Goal: Navigation & Orientation: Understand site structure

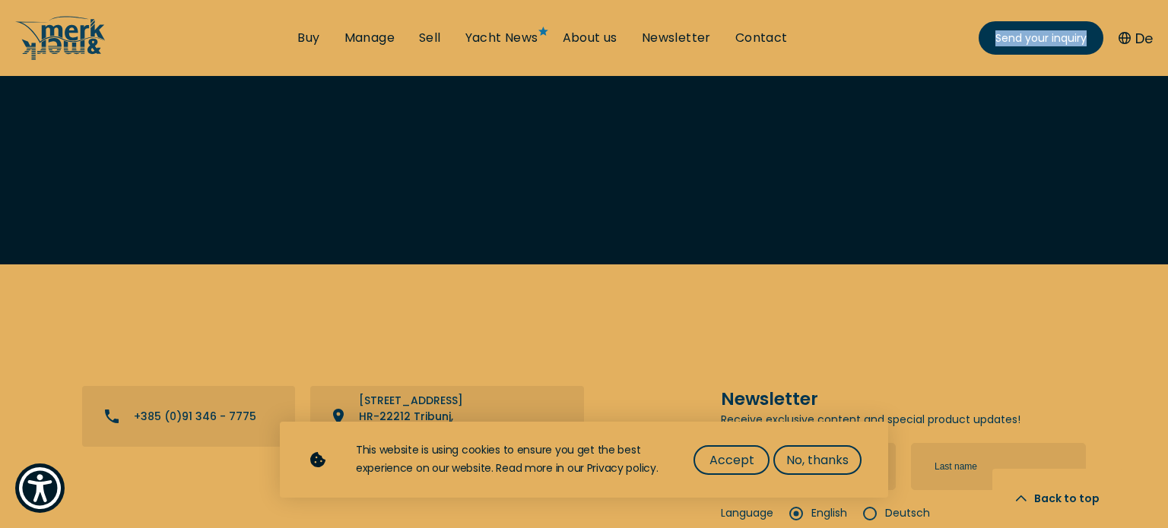
scroll to position [3958, 0]
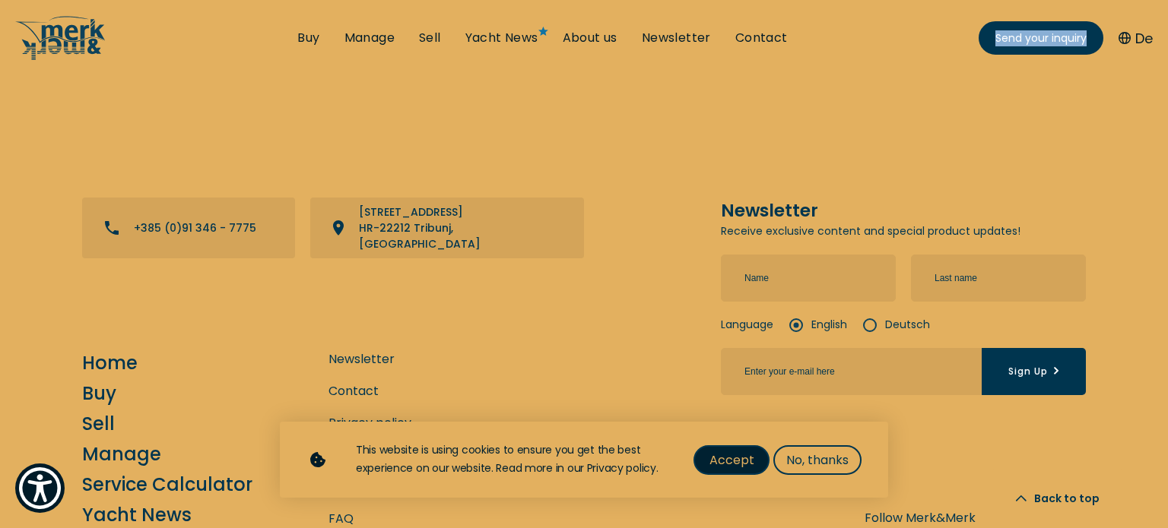
click at [734, 451] on span "Accept" at bounding box center [731, 460] width 45 height 19
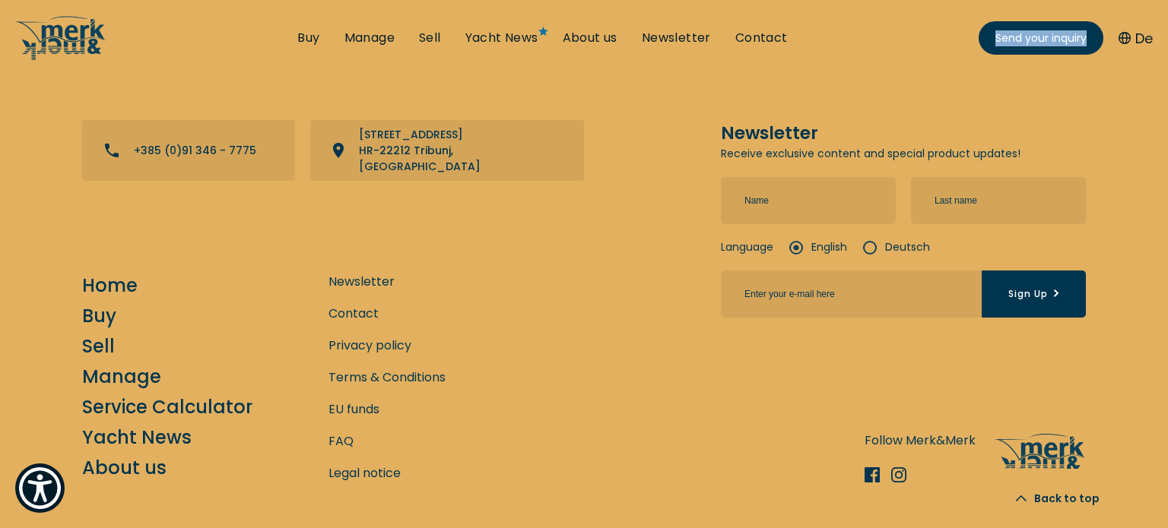
scroll to position [4048, 0]
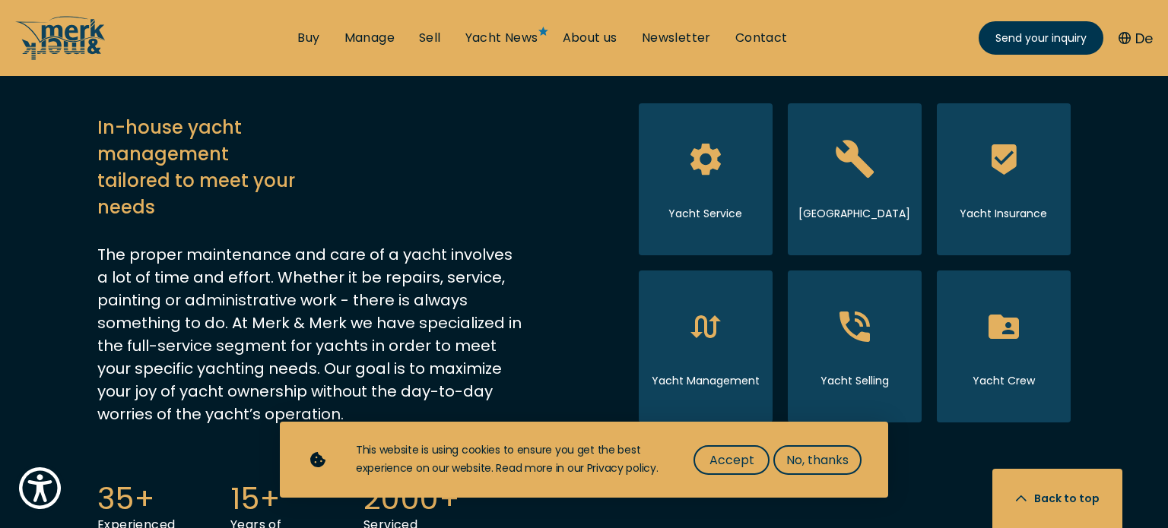
scroll to position [807, 0]
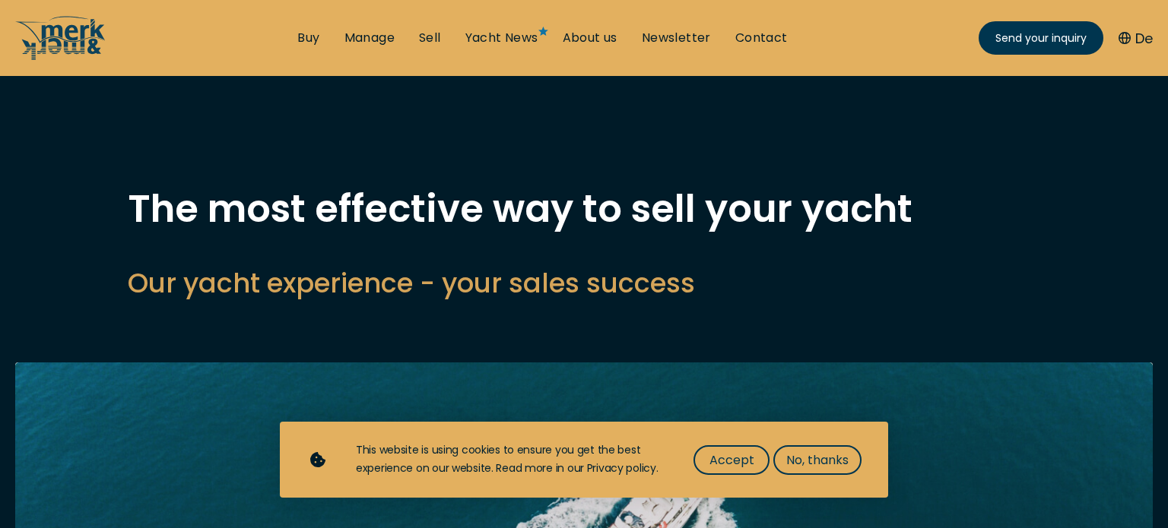
select select "sell"
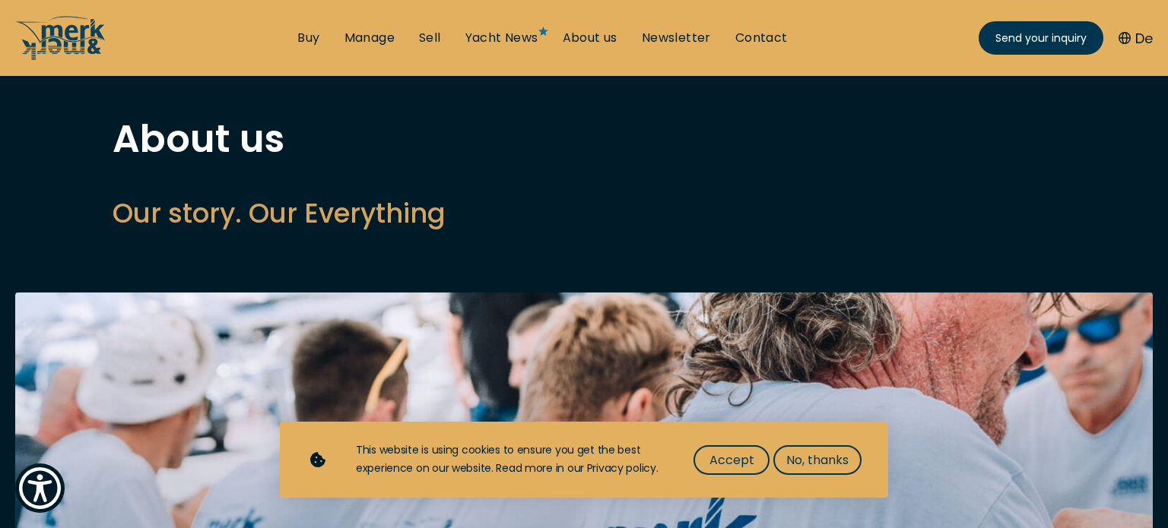
scroll to position [73, 0]
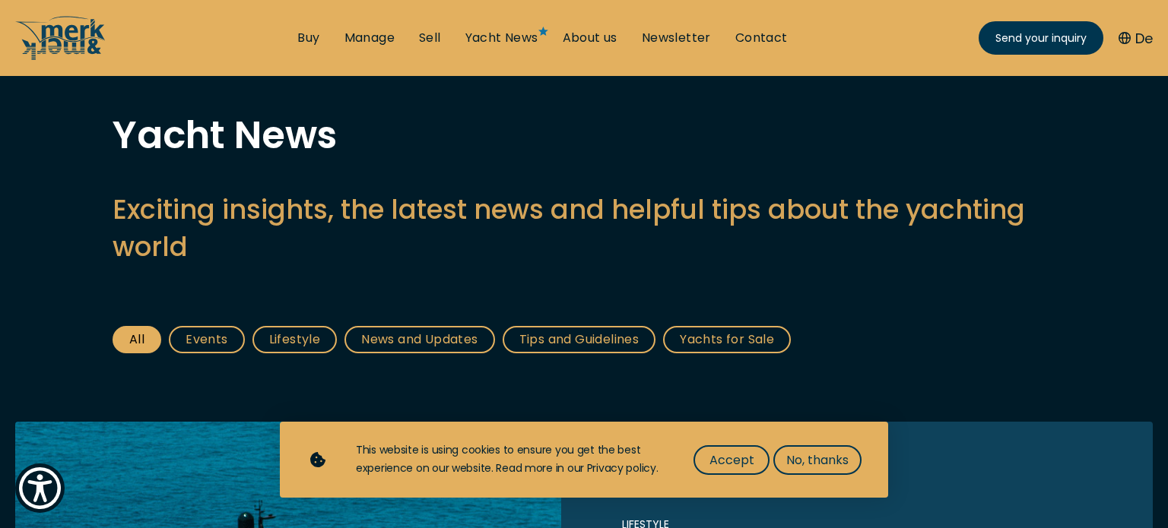
scroll to position [114, 0]
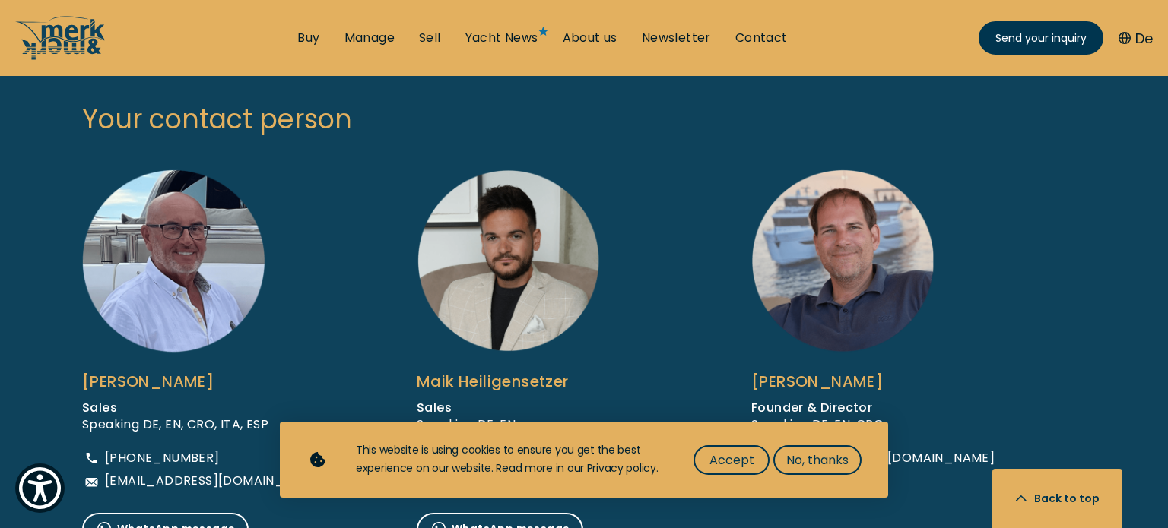
scroll to position [990, 0]
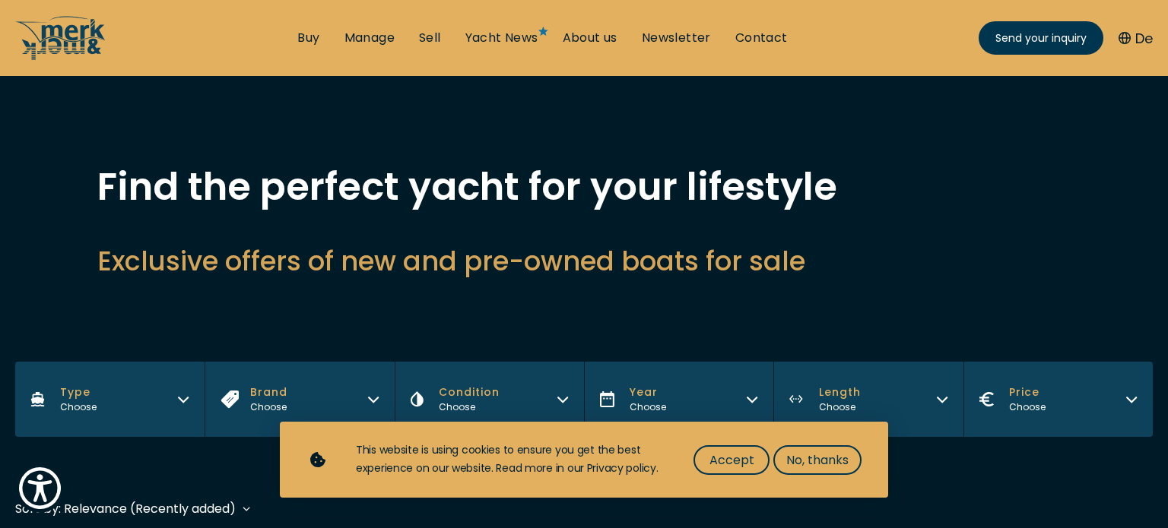
scroll to position [15, 0]
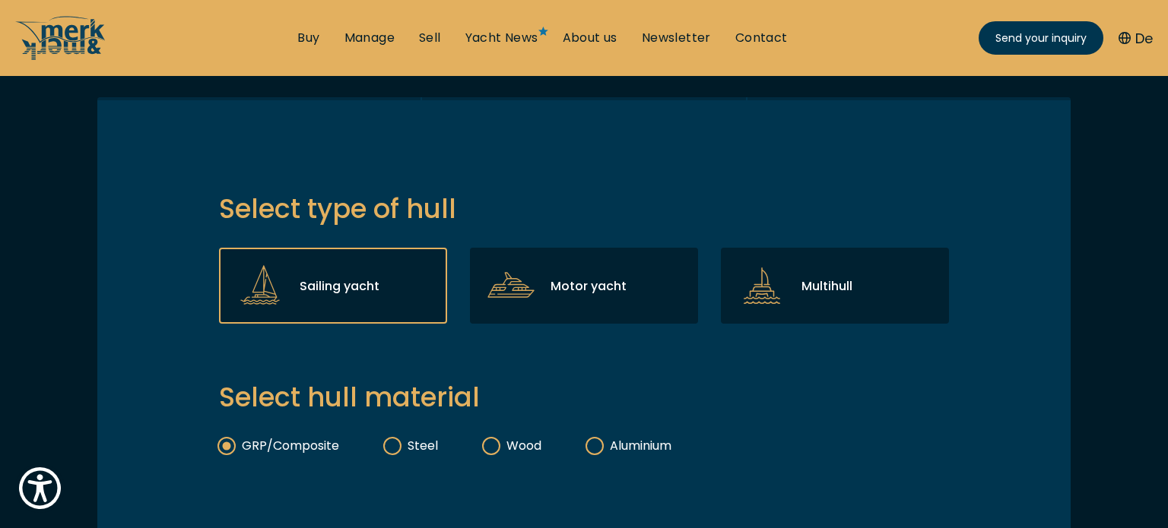
scroll to position [477, 0]
